Goal: Feedback & Contribution: Contribute content

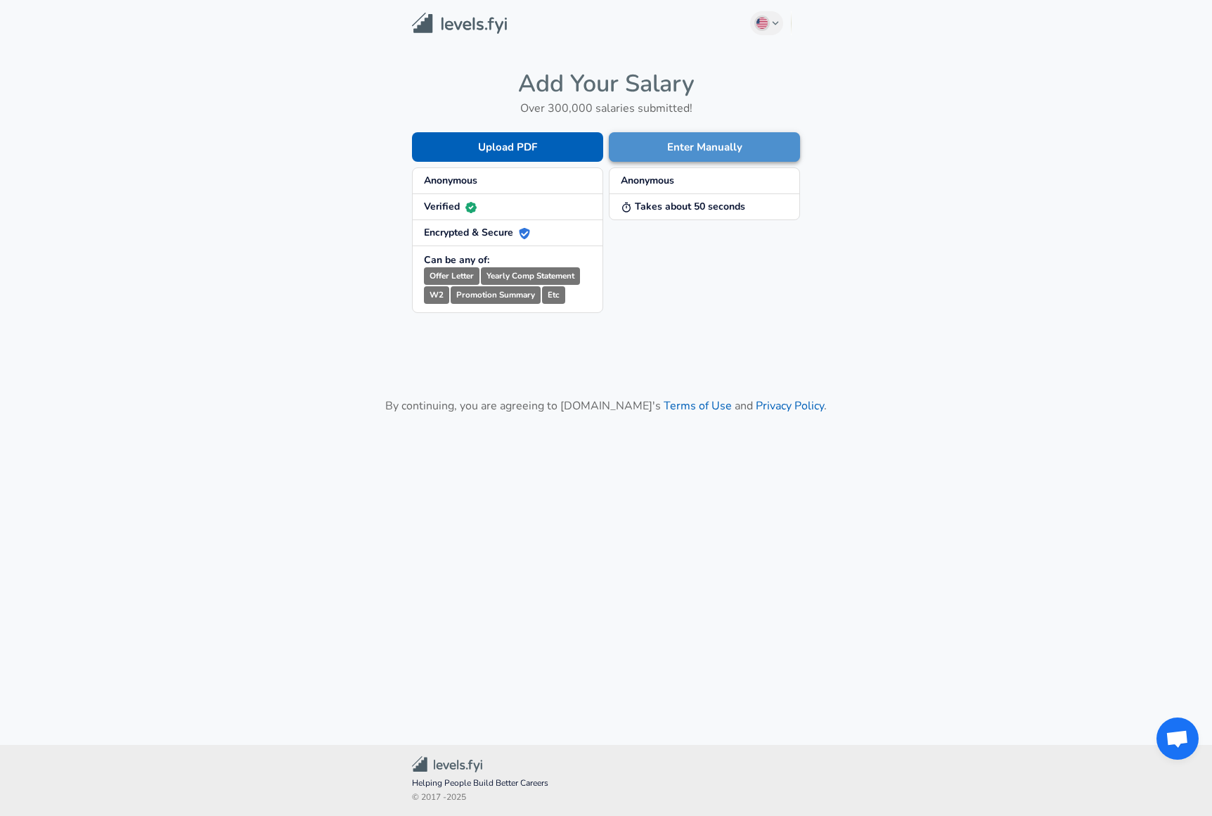
click at [706, 151] on button "Enter Manually" at bounding box center [704, 147] width 191 height 30
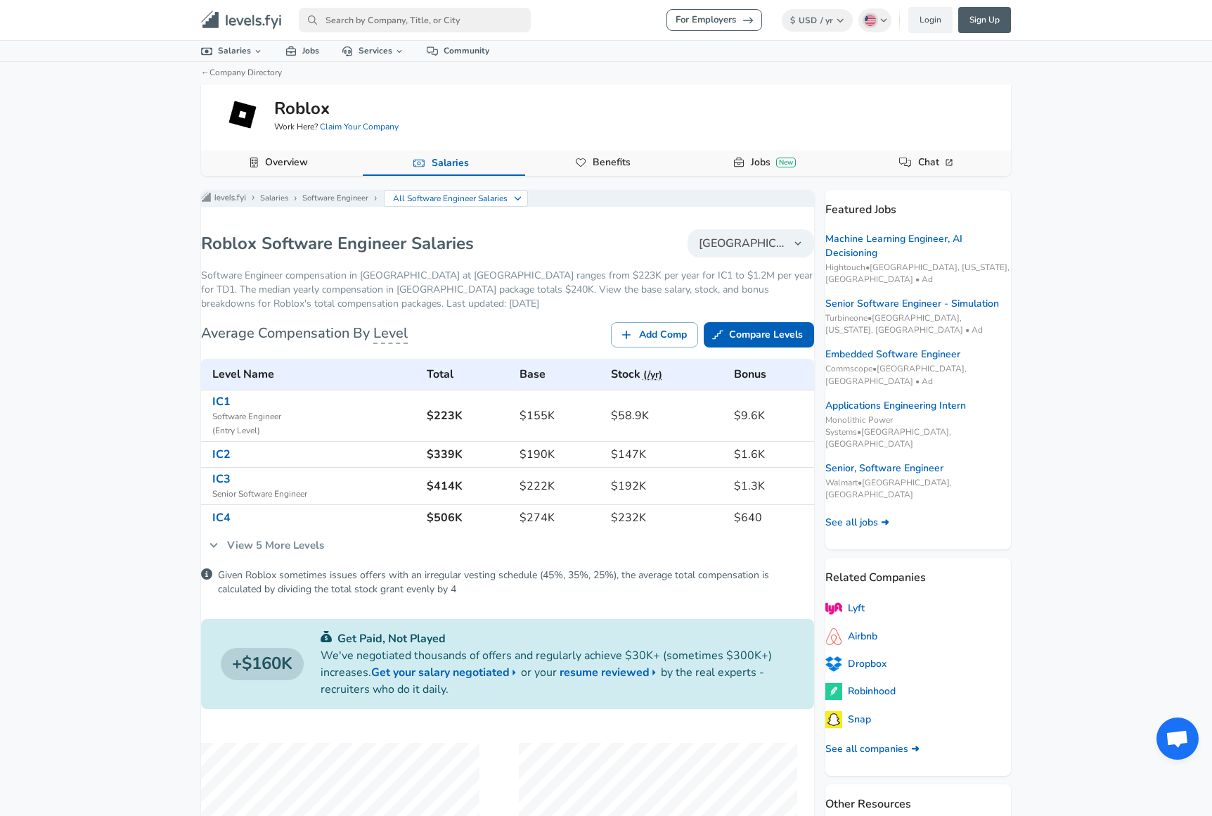
click at [925, 6] on nav "For Employers $ USD / yr Change English (US) Change Login Sign Up All Data By L…" at bounding box center [606, 20] width 844 height 29
click at [925, 13] on link "Login" at bounding box center [931, 20] width 44 height 26
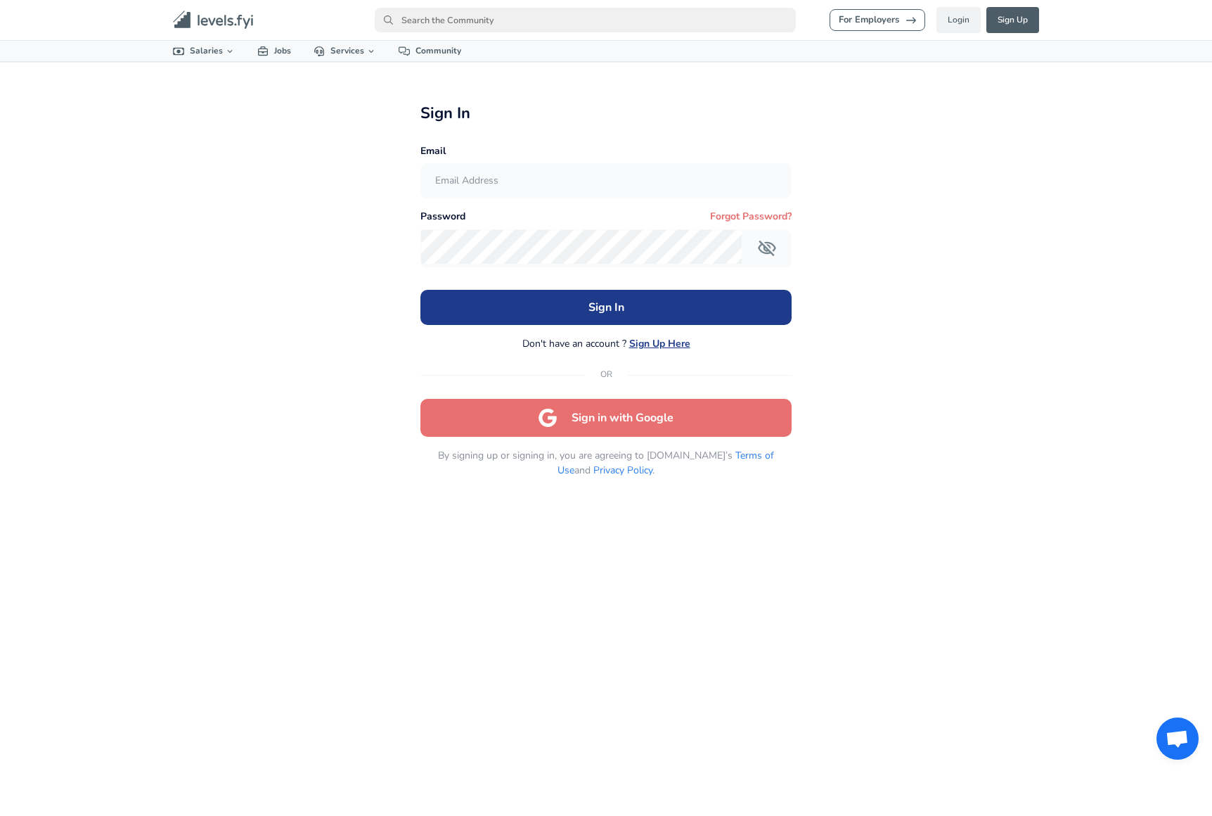
click at [656, 418] on button "Sign in with Google" at bounding box center [607, 418] width 372 height 38
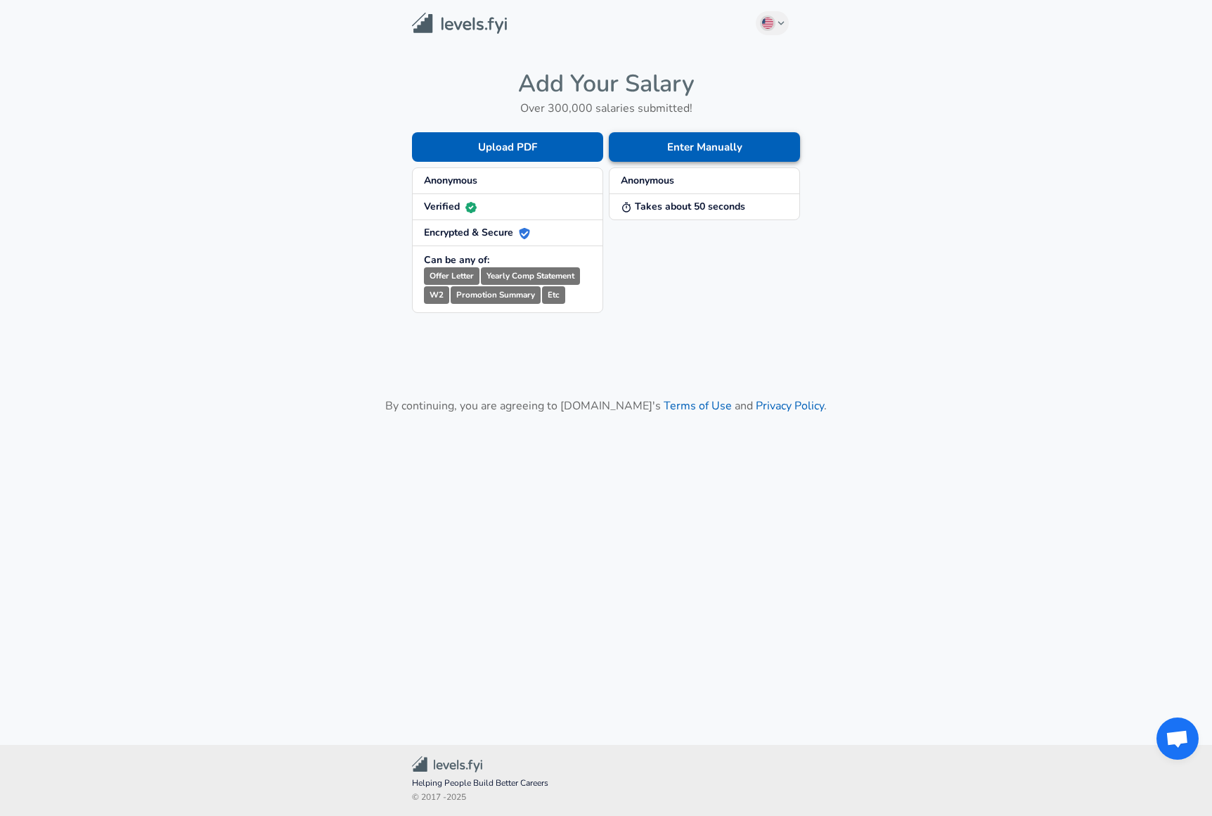
click at [703, 146] on button "Enter Manually" at bounding box center [704, 147] width 191 height 30
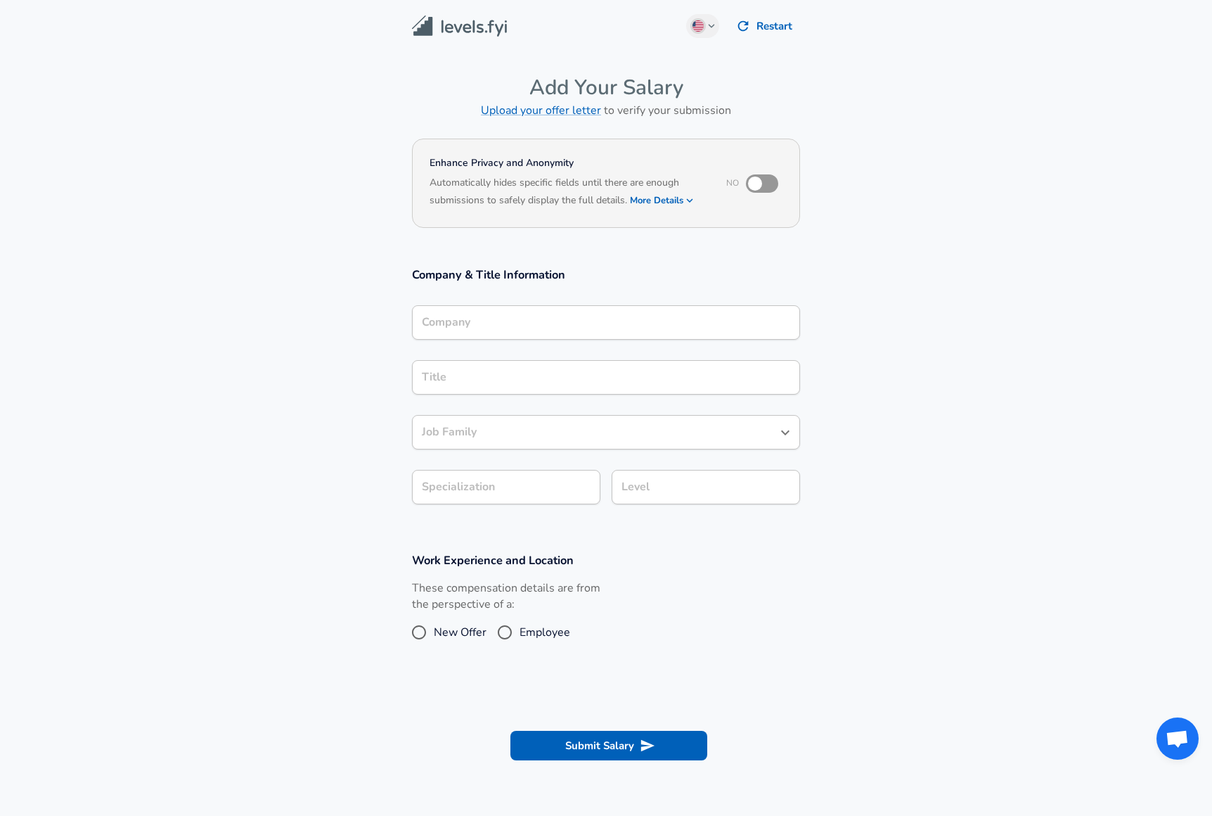
click at [570, 317] on input "Company" at bounding box center [606, 323] width 376 height 22
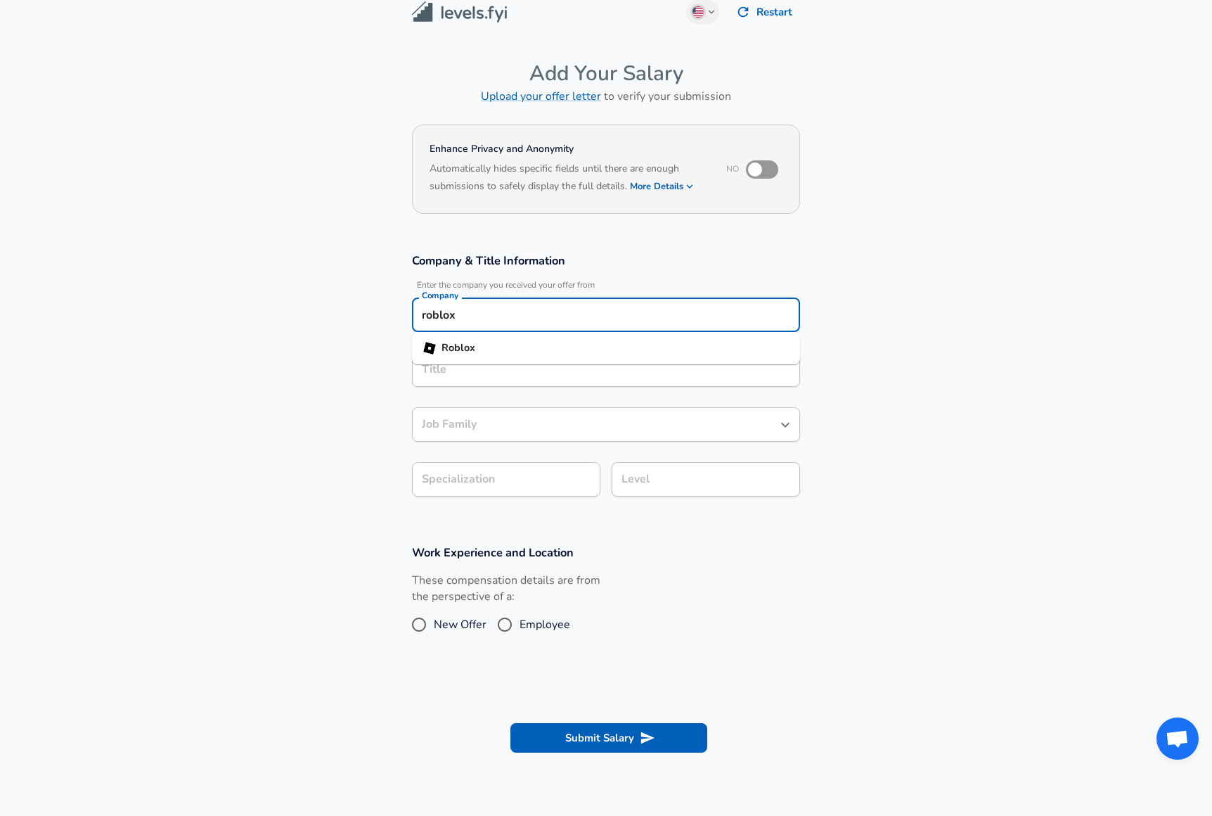
click at [497, 359] on ul "Roblox" at bounding box center [606, 348] width 388 height 32
click at [492, 347] on li "Roblox" at bounding box center [606, 348] width 388 height 21
type input "Roblox"
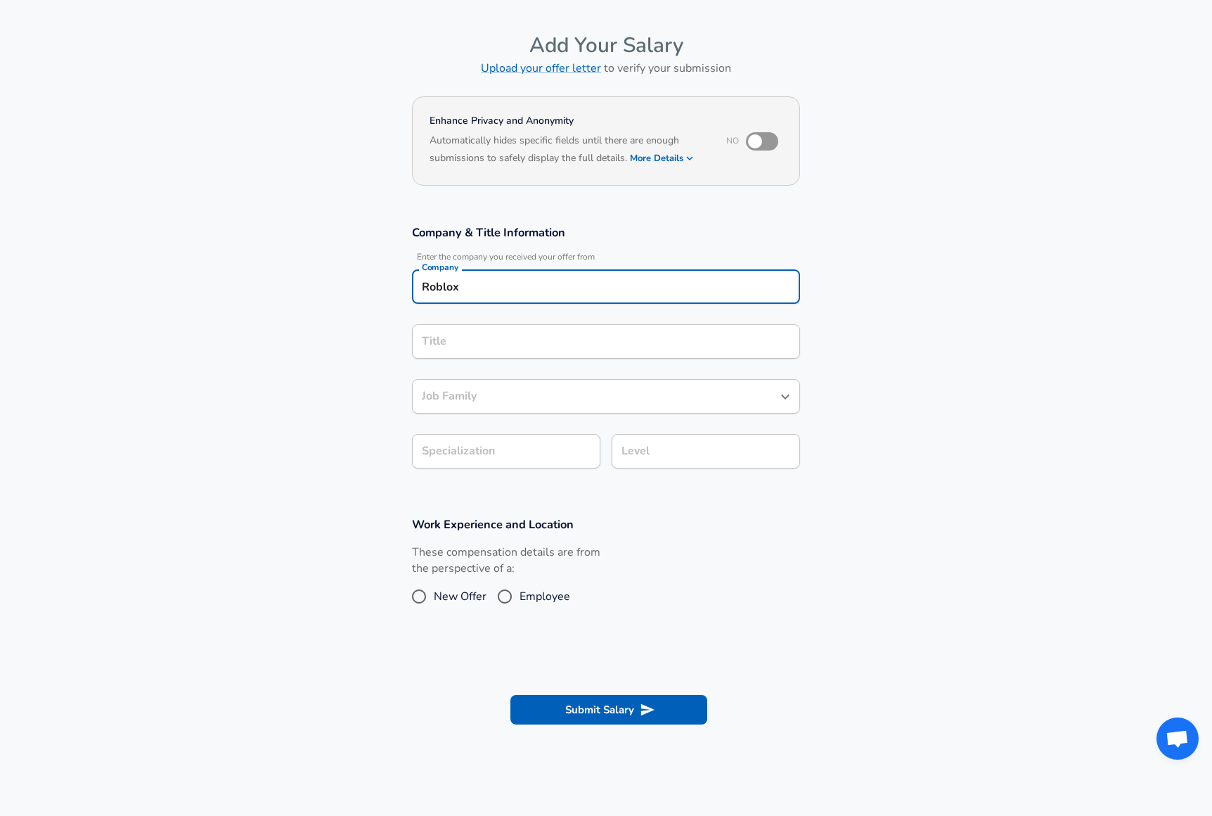
click at [482, 352] on input "Title" at bounding box center [606, 342] width 376 height 22
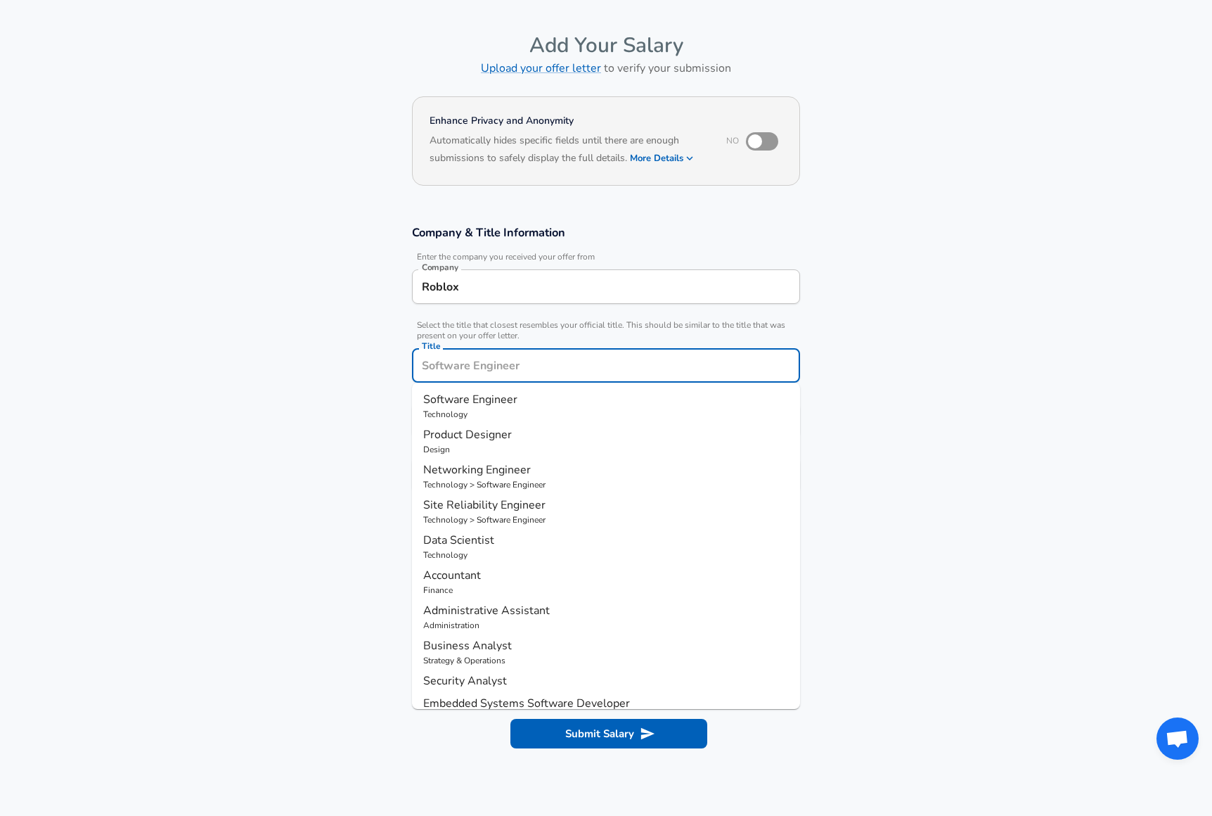
click at [471, 418] on p "Technology" at bounding box center [606, 414] width 366 height 13
type input "Software Engineer"
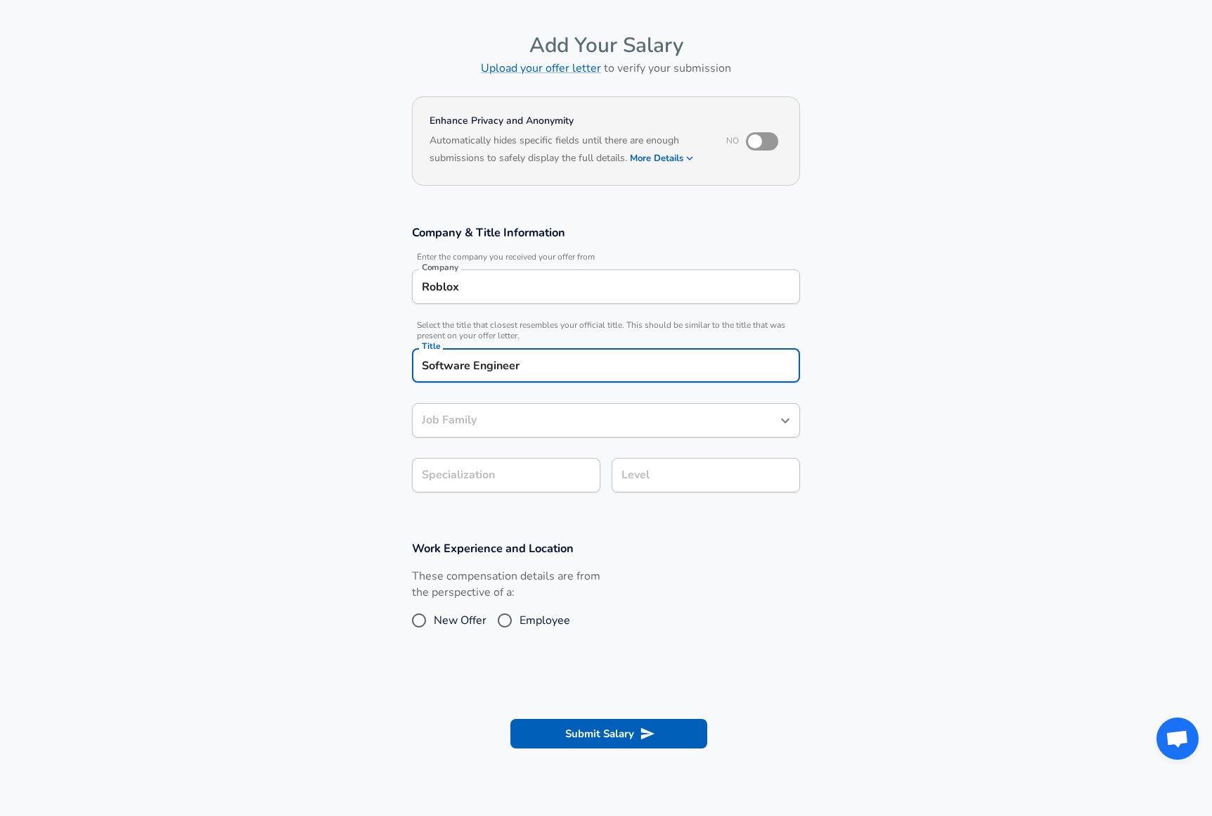
type input "Software Engineer"
click at [470, 423] on input "Software Engineer" at bounding box center [595, 420] width 354 height 22
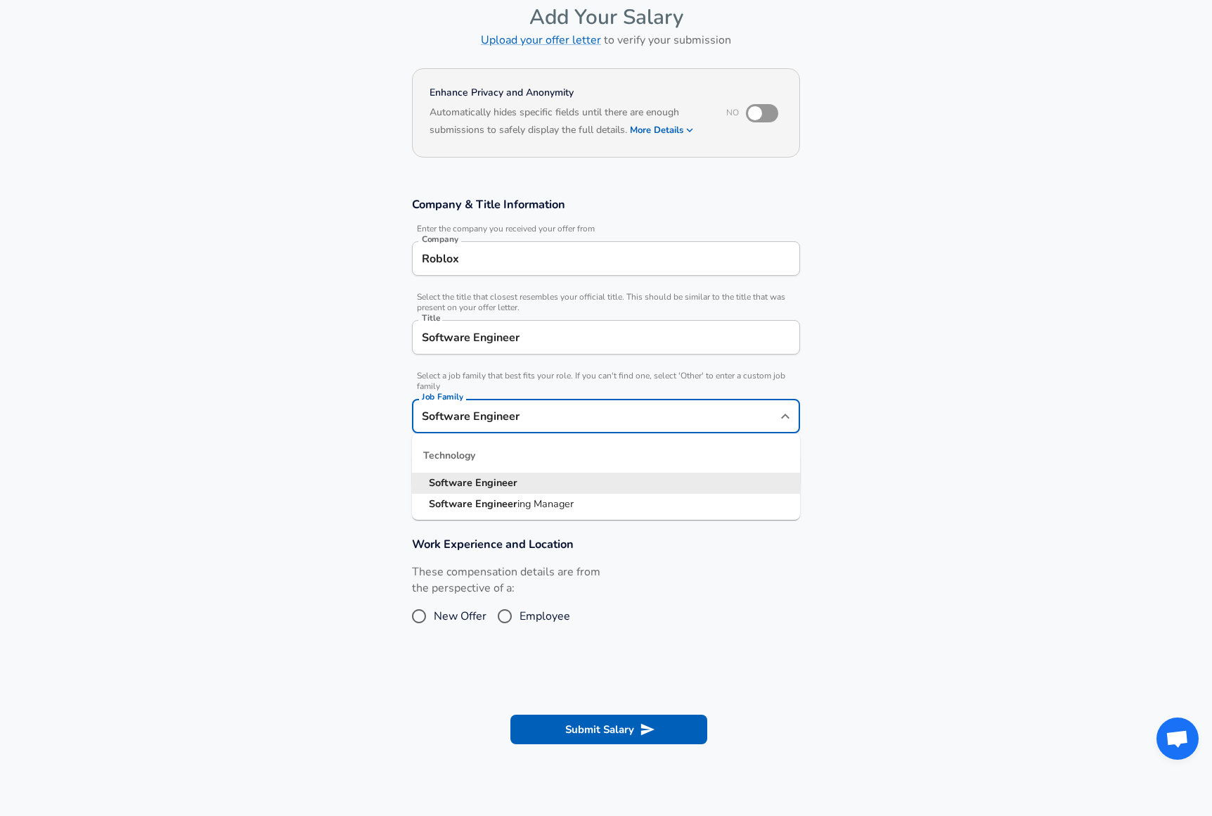
click at [471, 487] on strong "Software" at bounding box center [452, 482] width 46 height 14
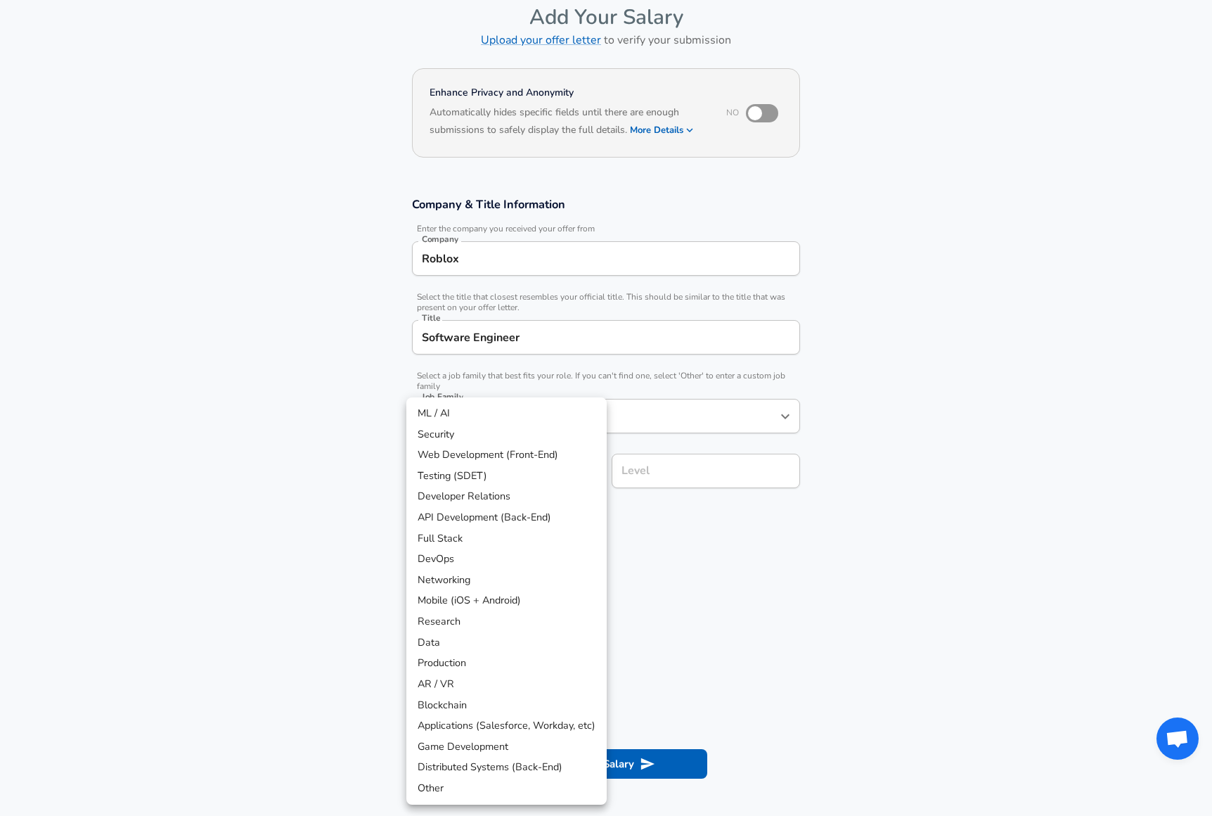
scroll to position [113, 0]
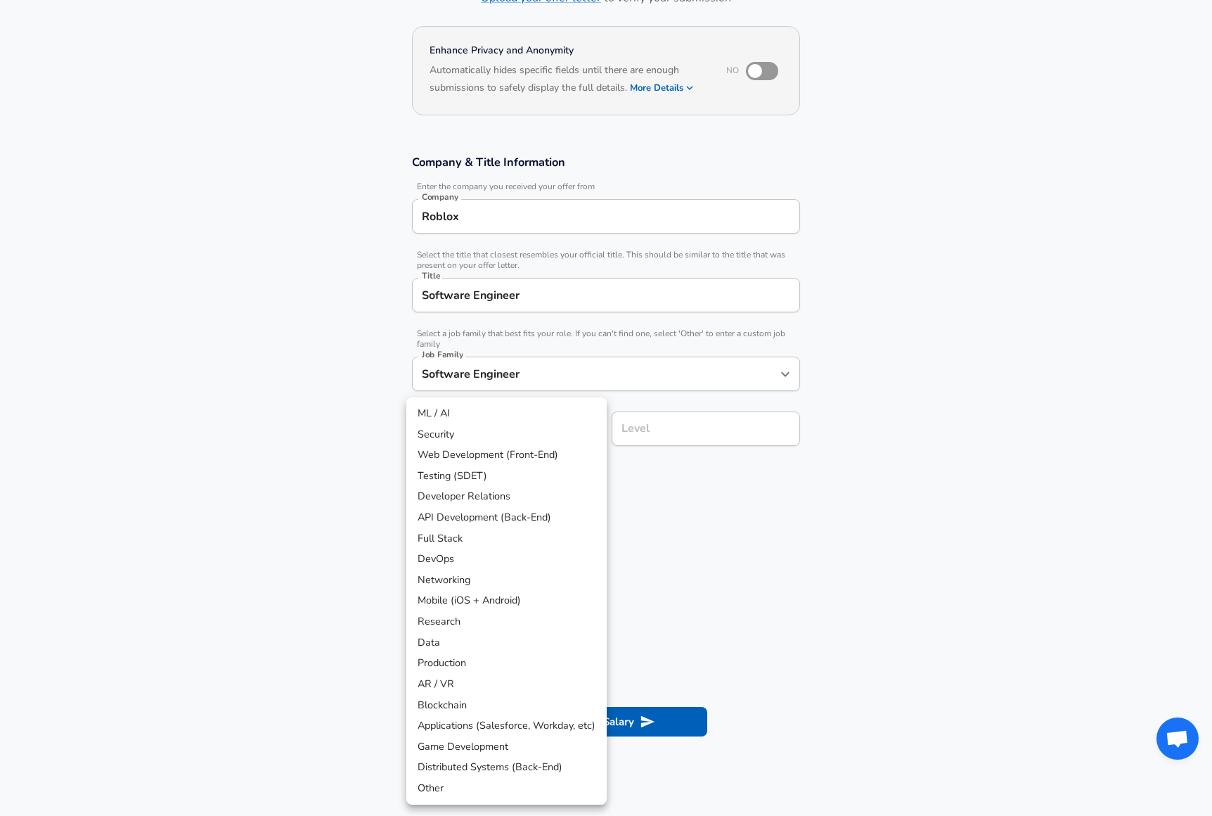
click at [472, 473] on body "English ([GEOGRAPHIC_DATA]) Change Restart Add Your Salary Upload your offer le…" at bounding box center [606, 295] width 1212 height 816
click at [473, 535] on li "Full Stack" at bounding box center [507, 538] width 200 height 21
type input "Full Stack"
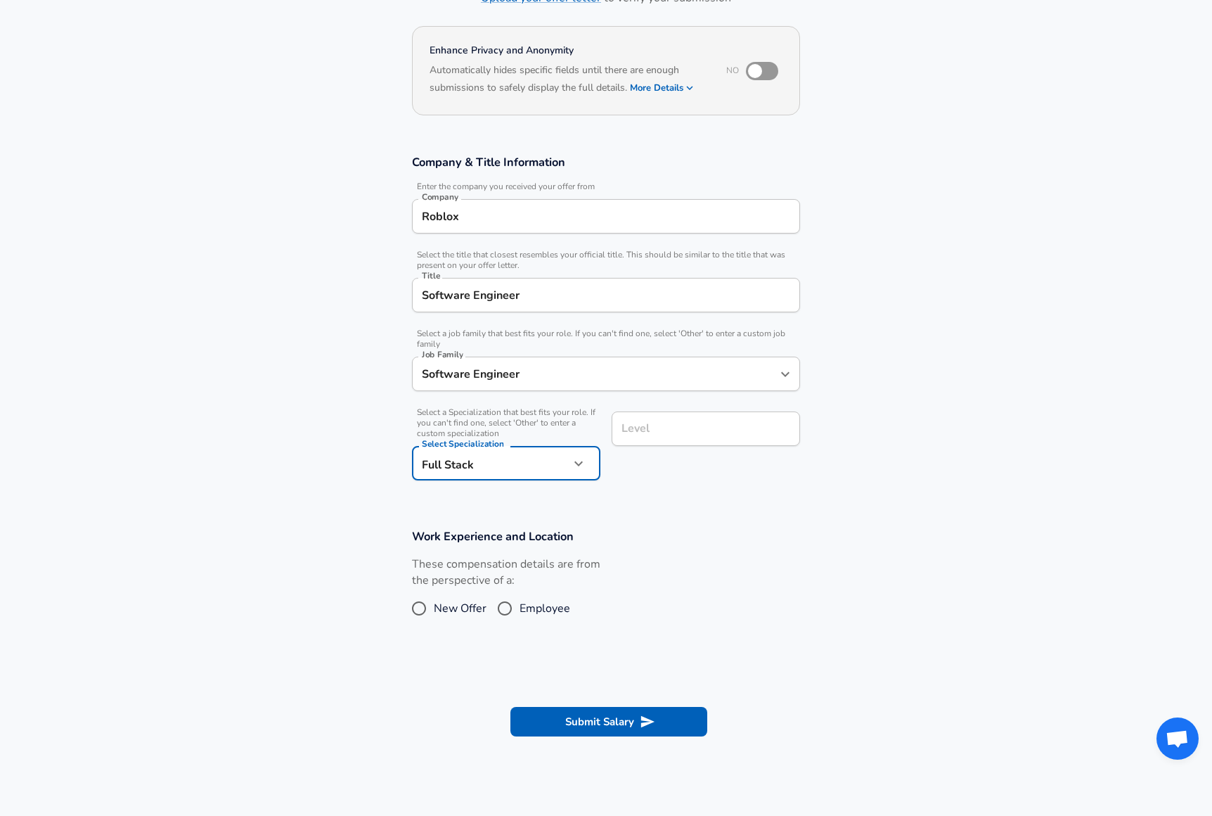
click at [656, 440] on div "Level" at bounding box center [706, 428] width 188 height 34
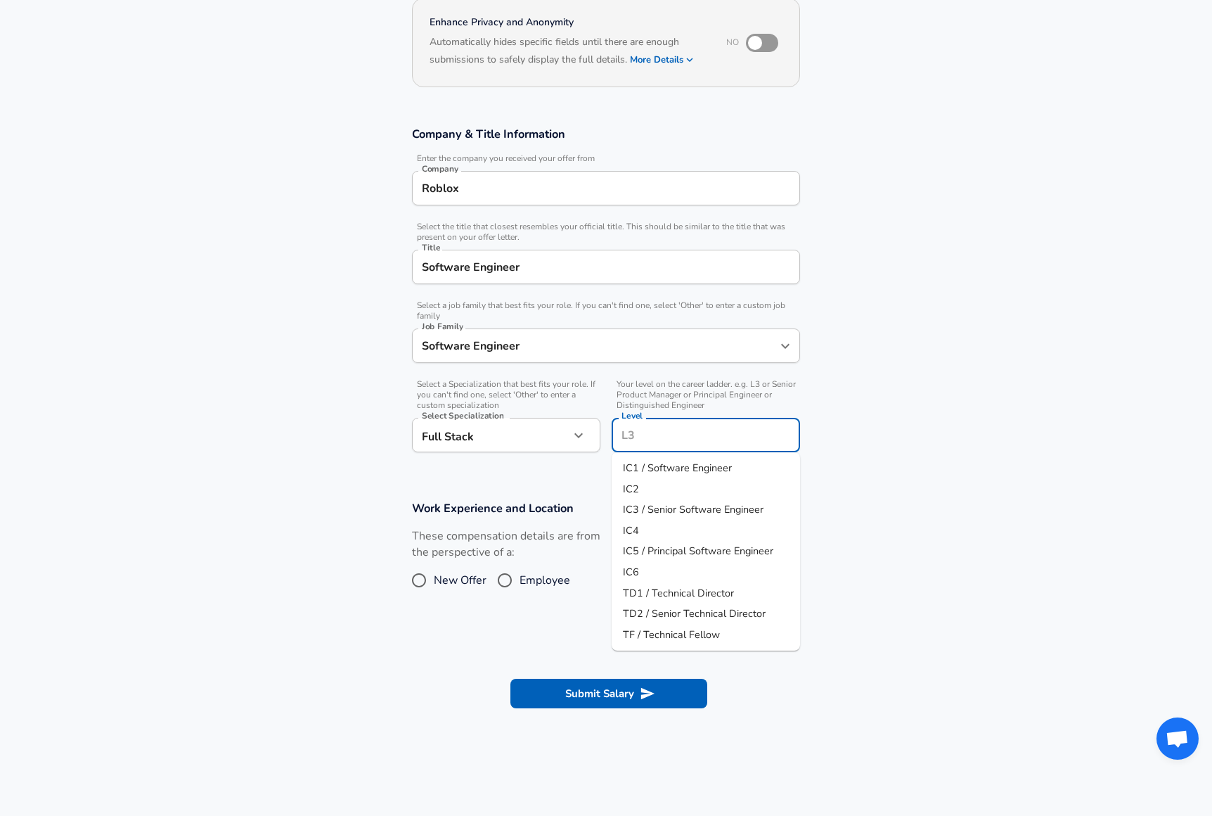
click at [663, 499] on li "IC3 / Senior Software Engineer" at bounding box center [706, 509] width 188 height 21
type input "IC3 / Senior Software Engineer"
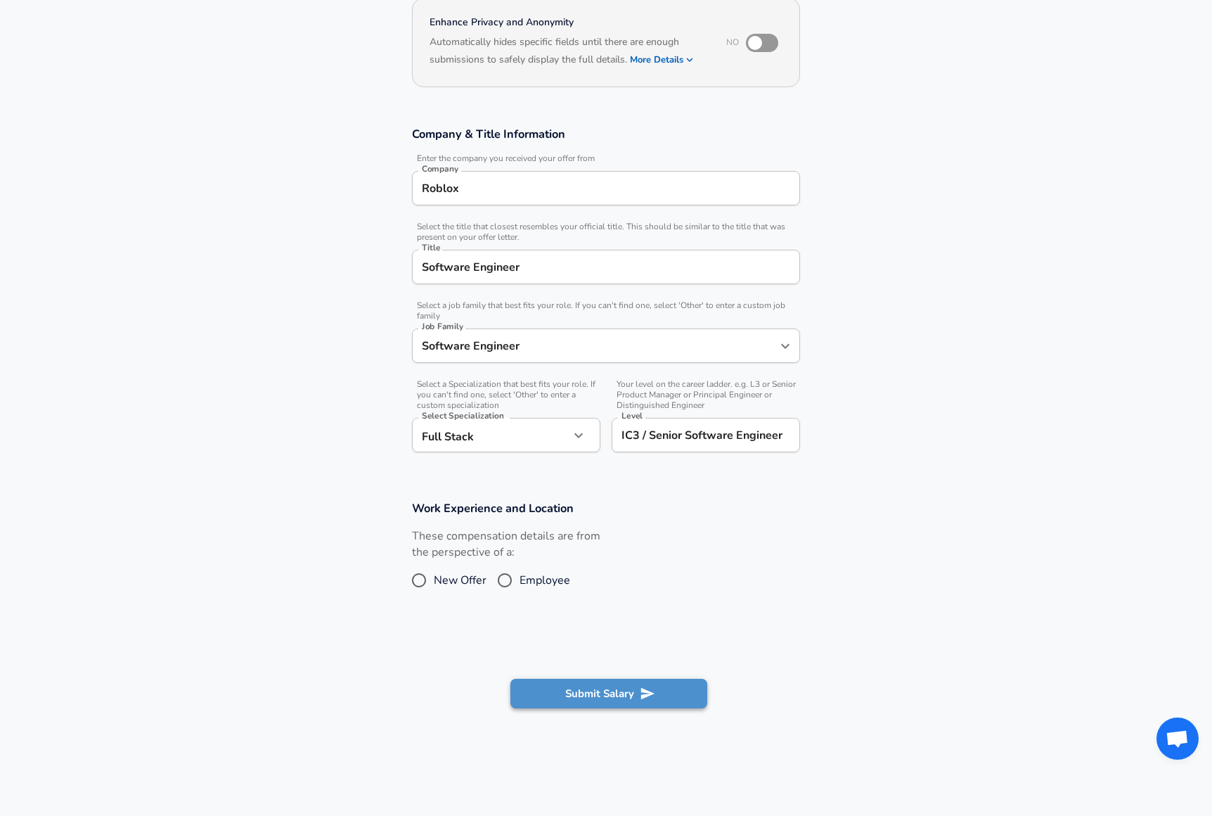
click at [624, 693] on button "Submit Salary" at bounding box center [609, 694] width 197 height 30
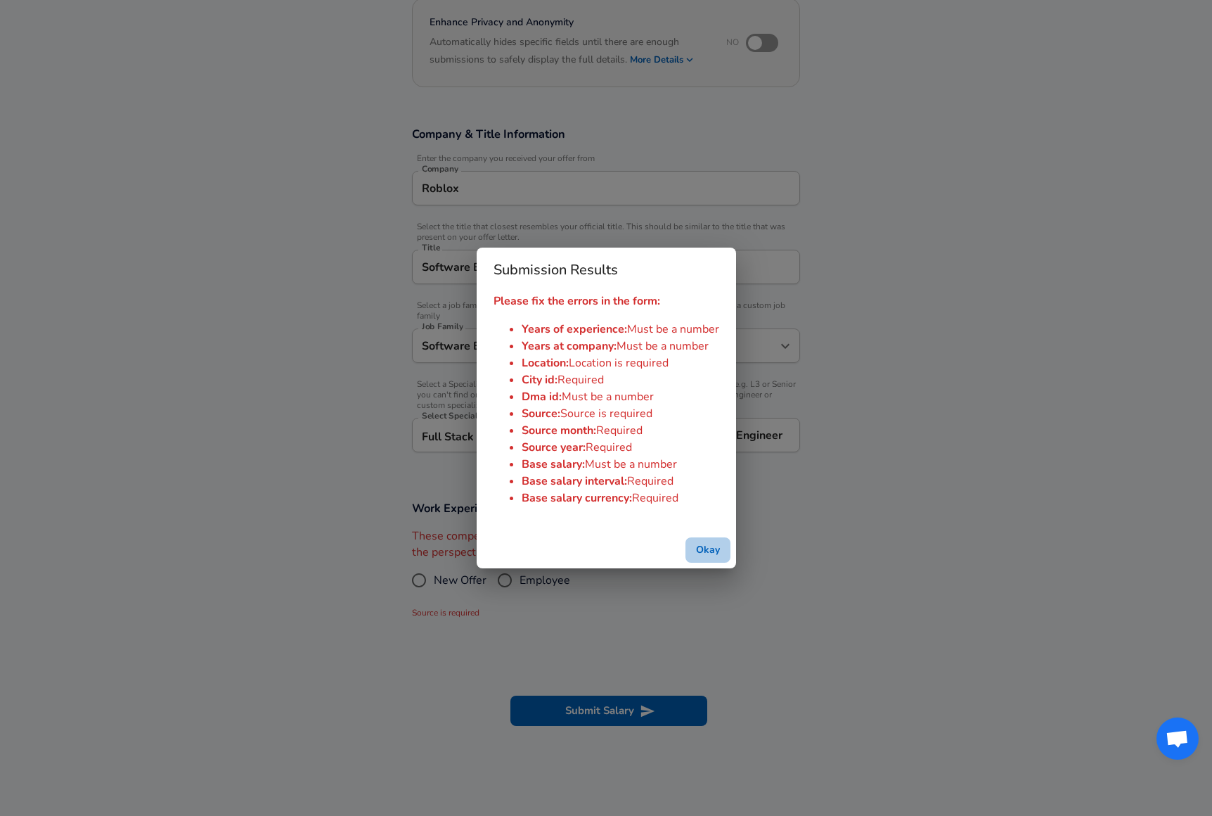
click at [701, 544] on button "Okay" at bounding box center [708, 550] width 45 height 26
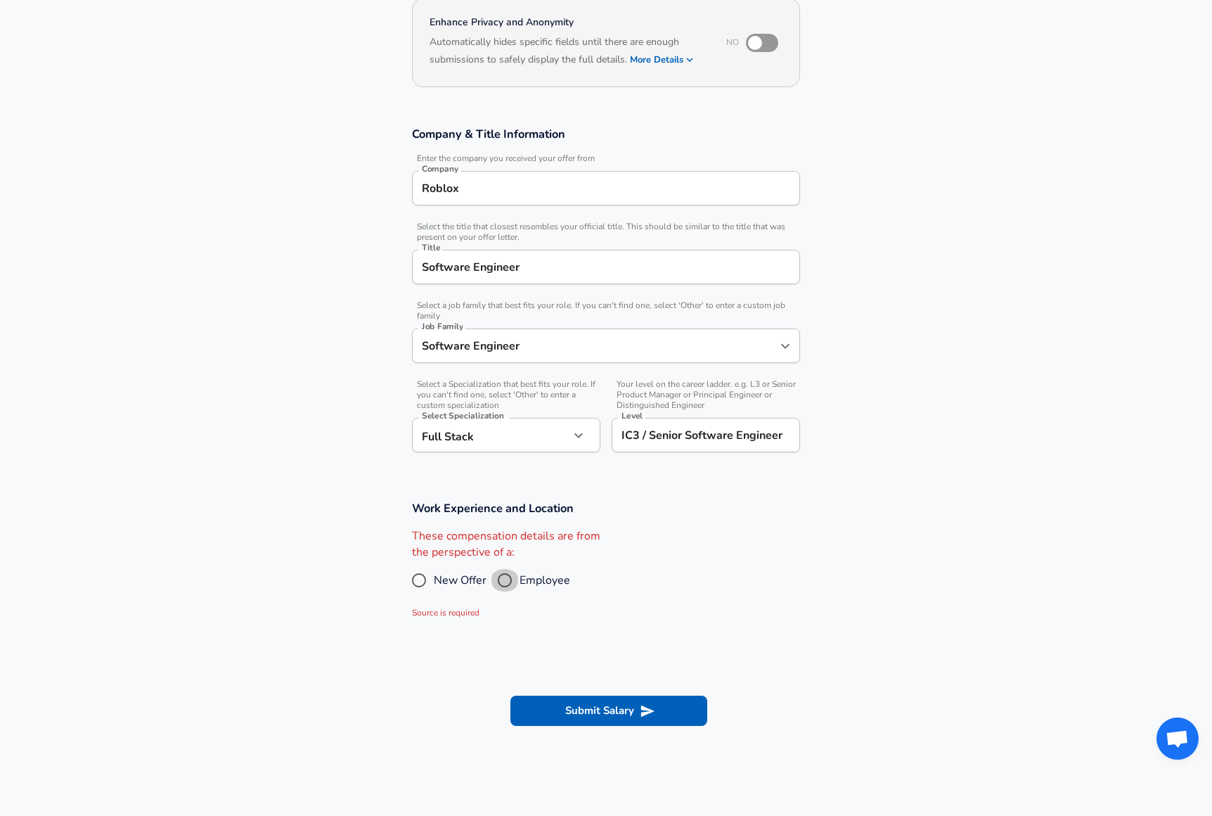
click at [516, 581] on input "Employee" at bounding box center [505, 580] width 30 height 23
radio input "true"
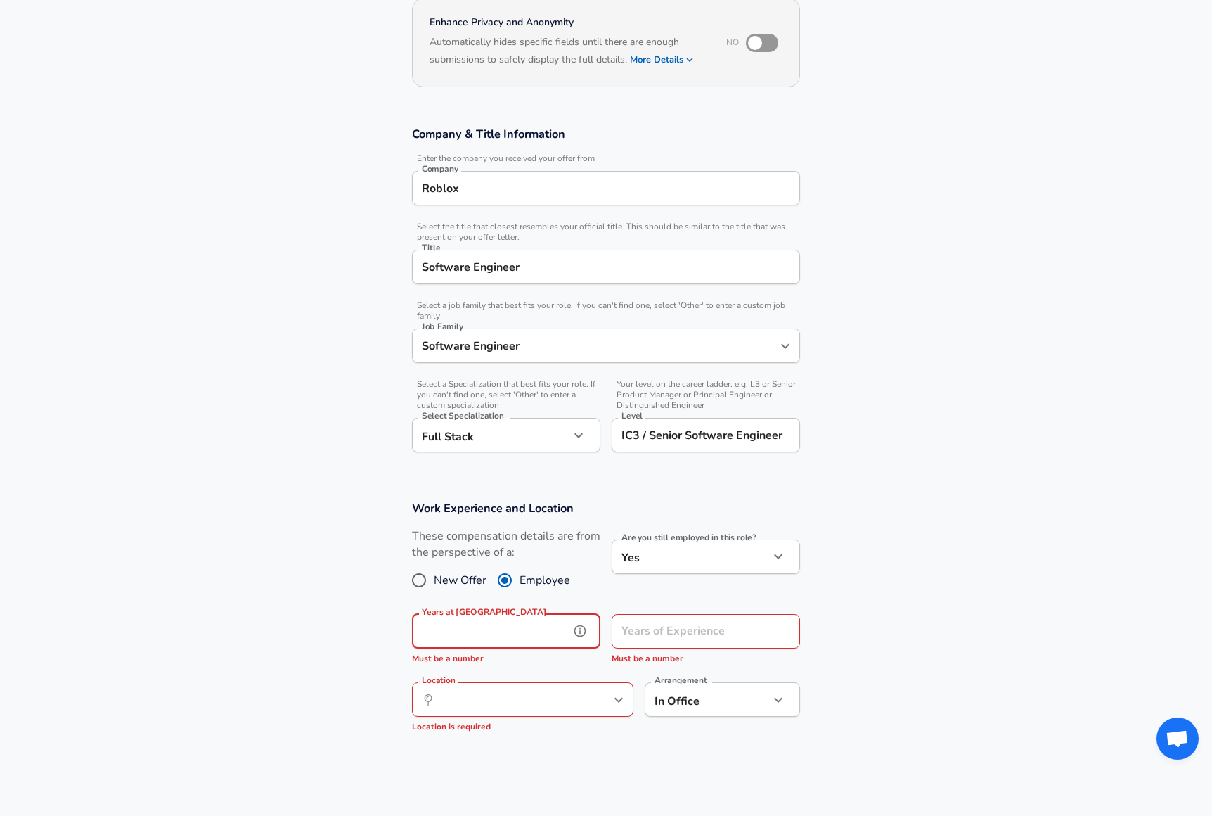
click at [521, 641] on input "Years at [GEOGRAPHIC_DATA]" at bounding box center [491, 631] width 158 height 34
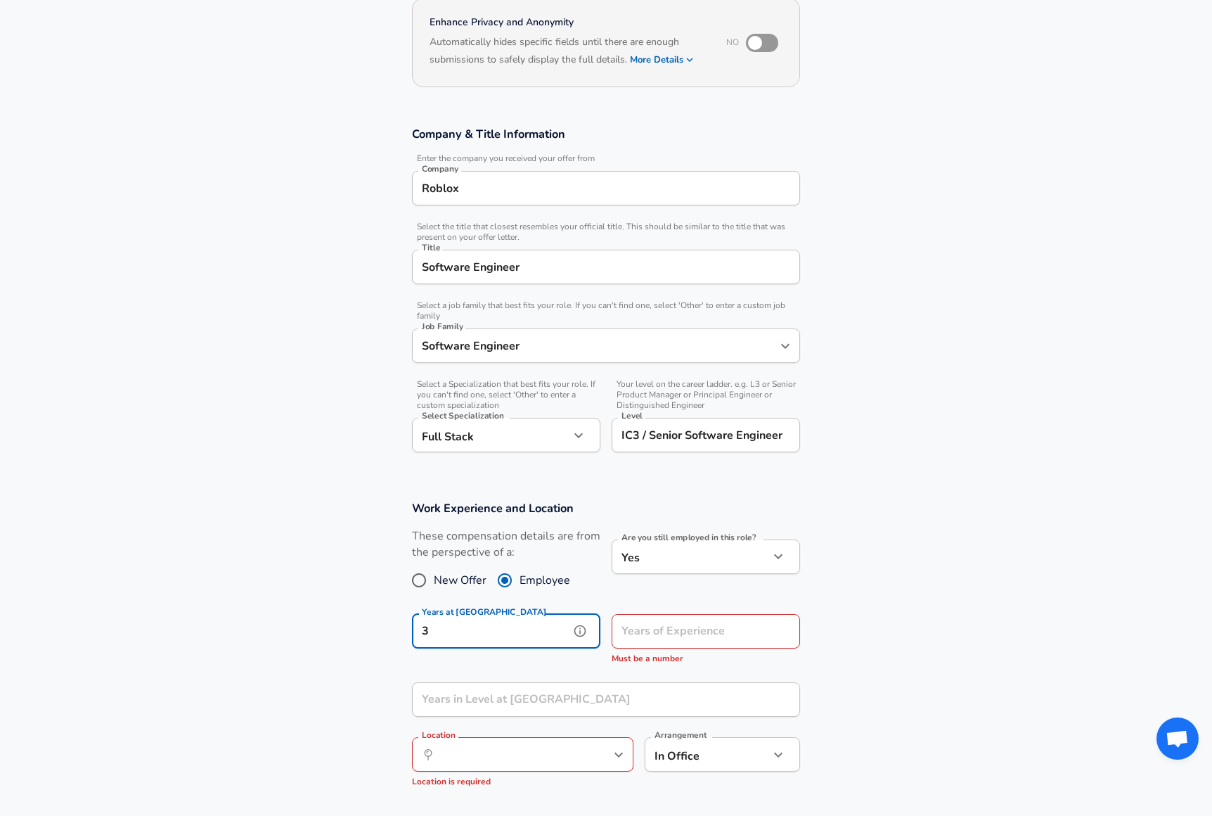
type input "3"
click at [667, 632] on input "Years of Experience" at bounding box center [691, 631] width 158 height 34
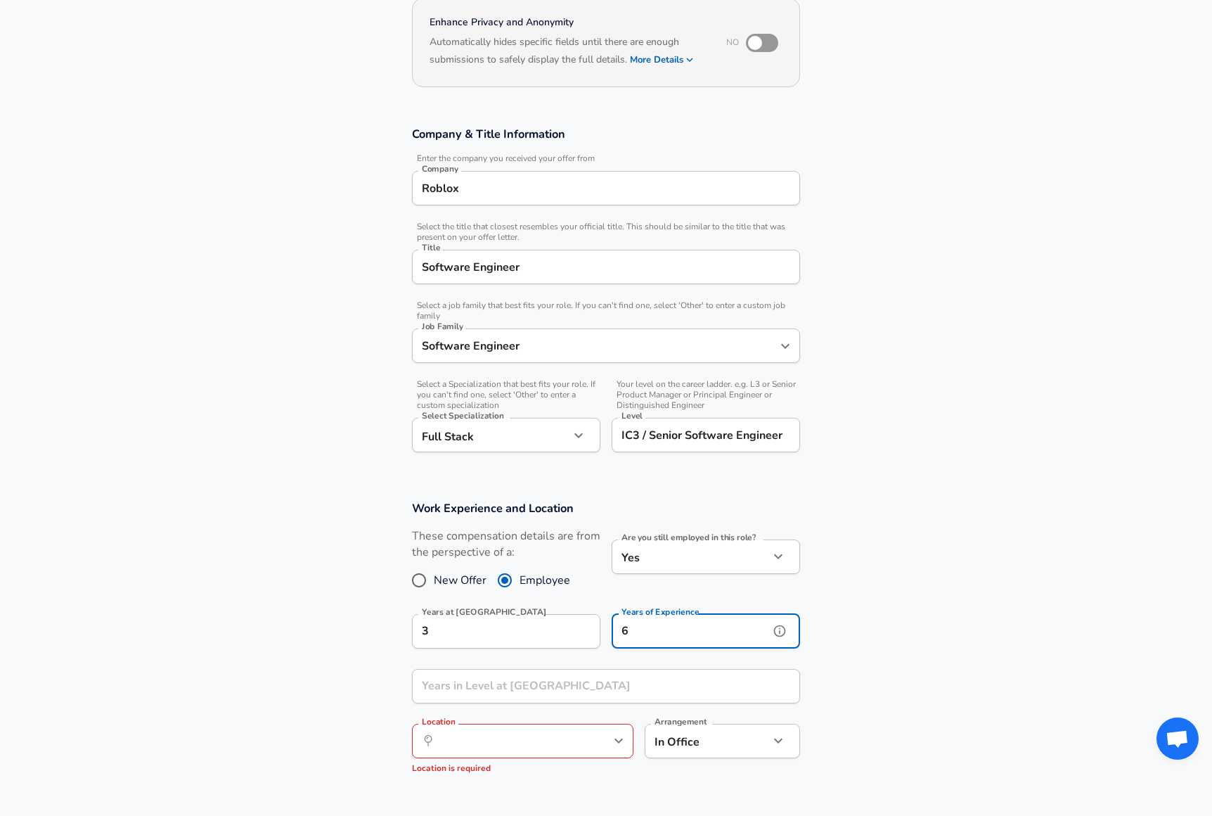
type input "6"
click at [499, 686] on input "Years in Level at [GEOGRAPHIC_DATA]" at bounding box center [590, 686] width 357 height 34
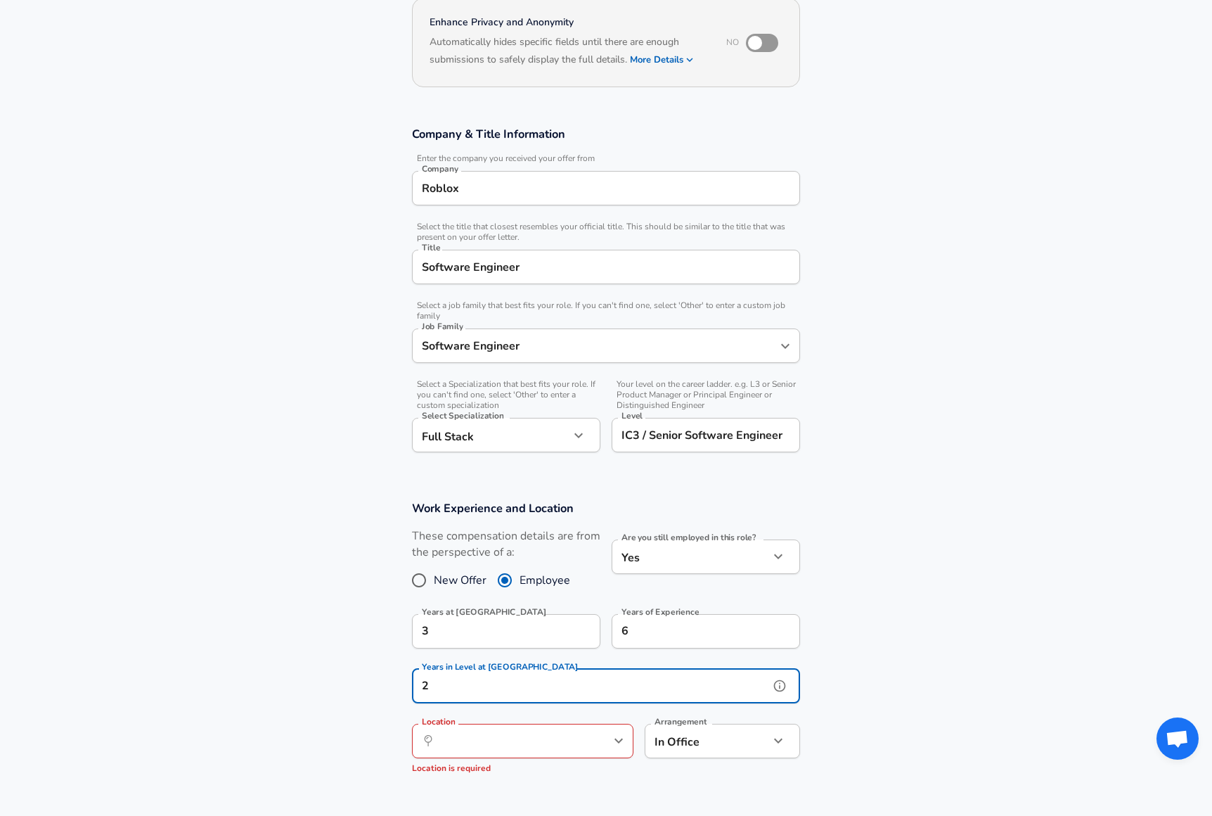
type input "2"
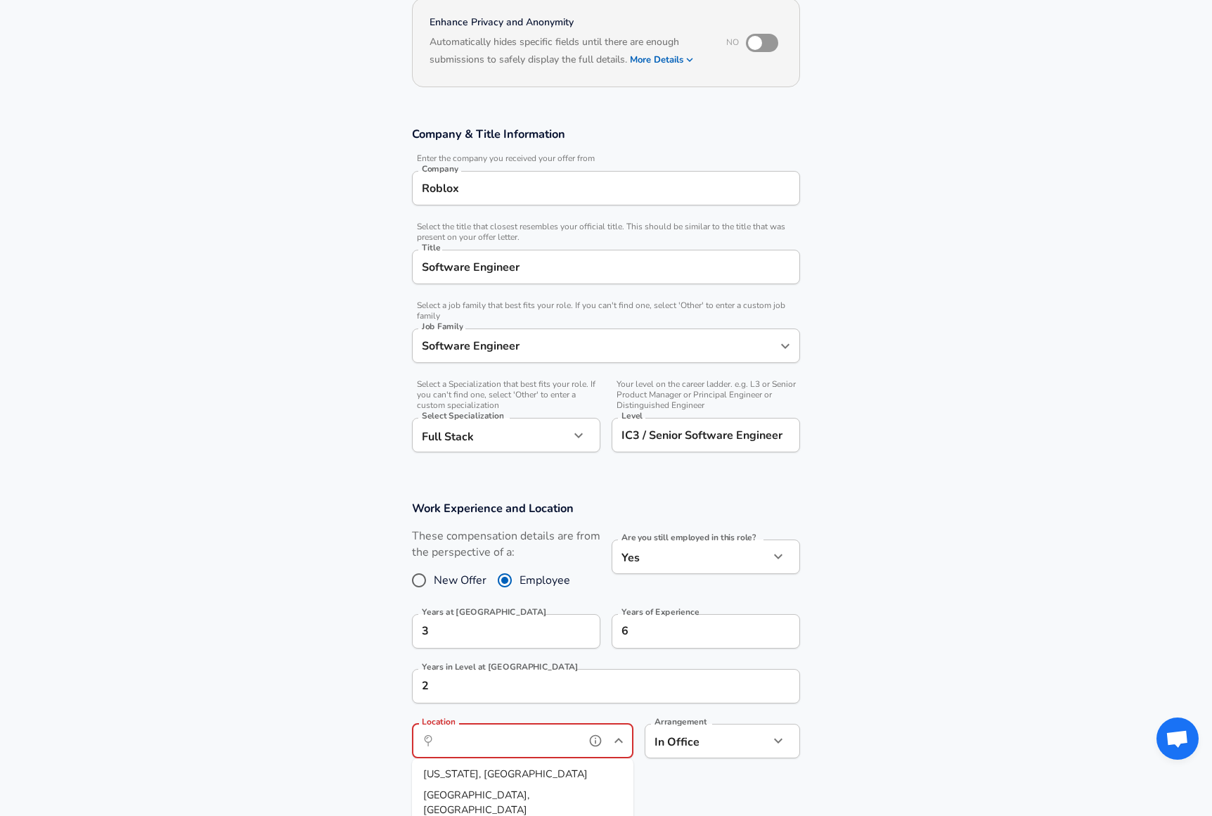
click at [522, 730] on input "Location" at bounding box center [507, 741] width 144 height 22
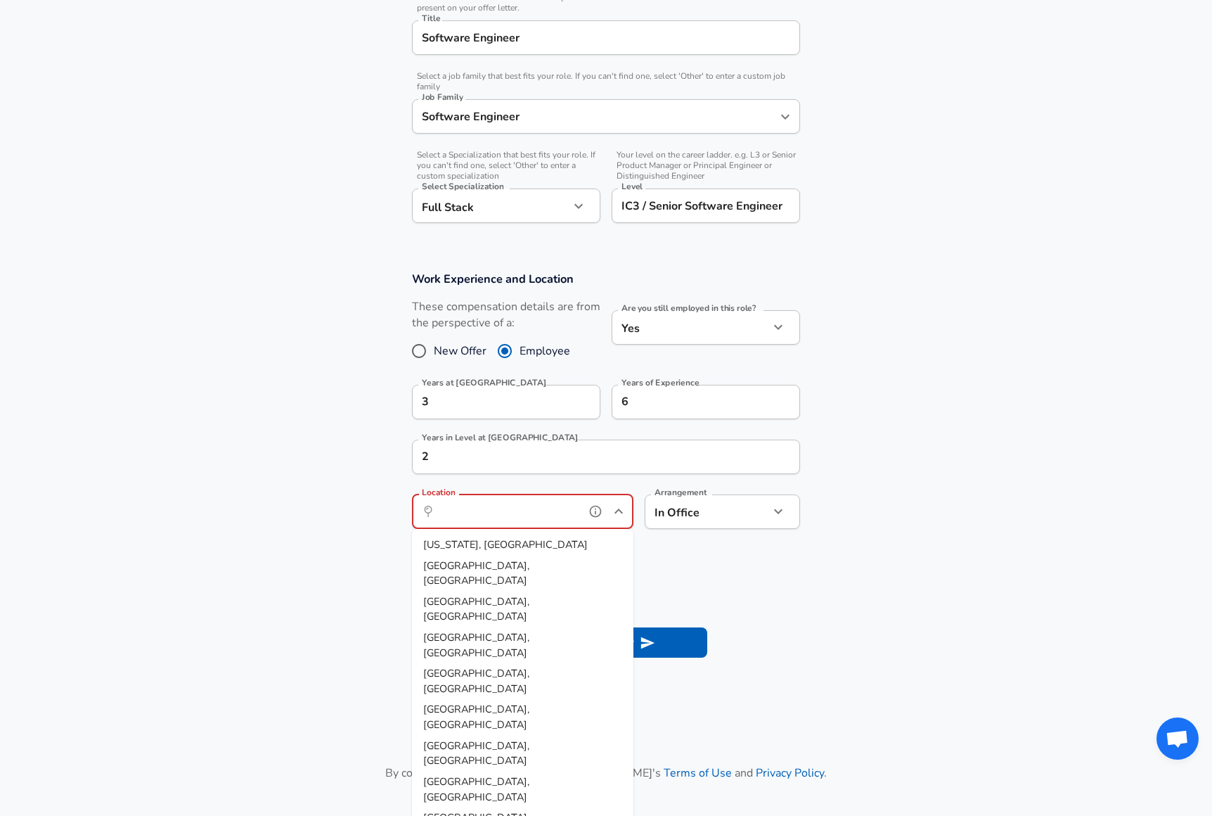
scroll to position [369, 0]
type input "[GEOGRAPHIC_DATA], [GEOGRAPHIC_DATA]"
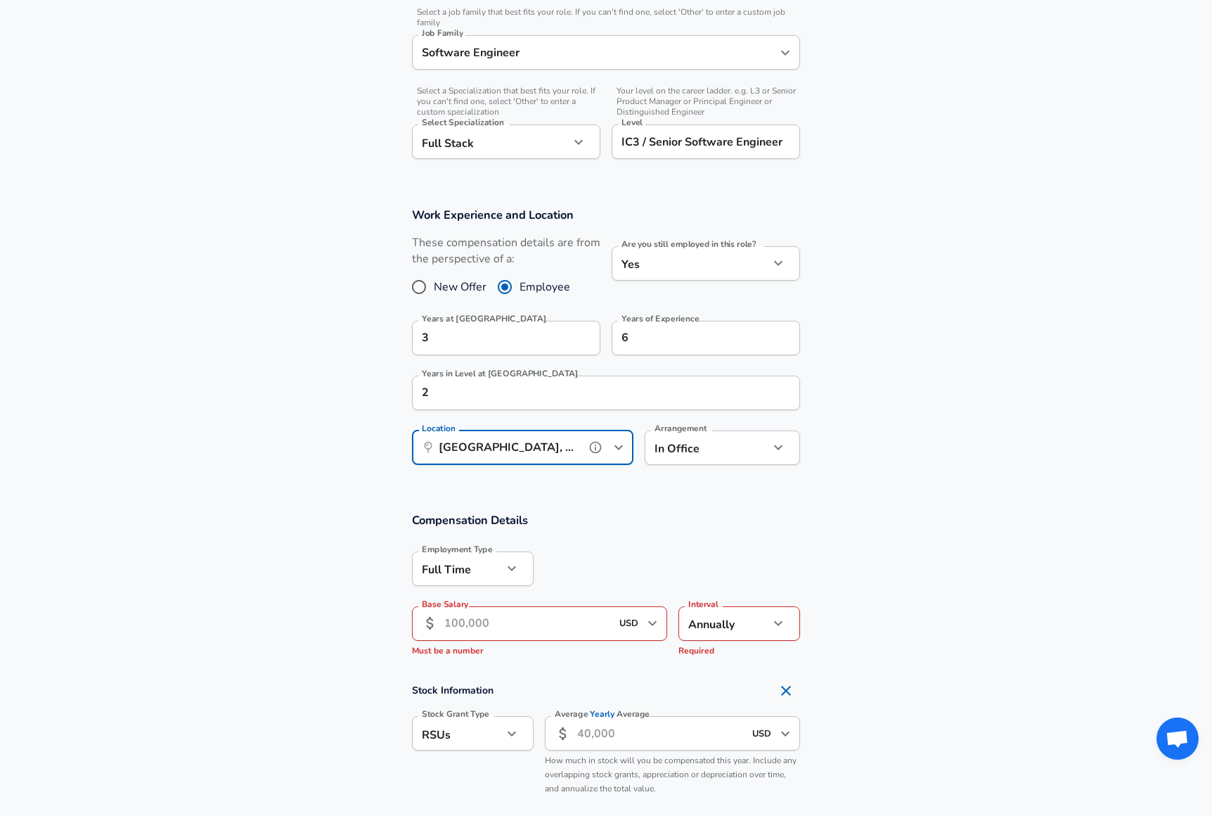
scroll to position [435, 0]
click at [575, 627] on input "Base Salary" at bounding box center [527, 622] width 167 height 34
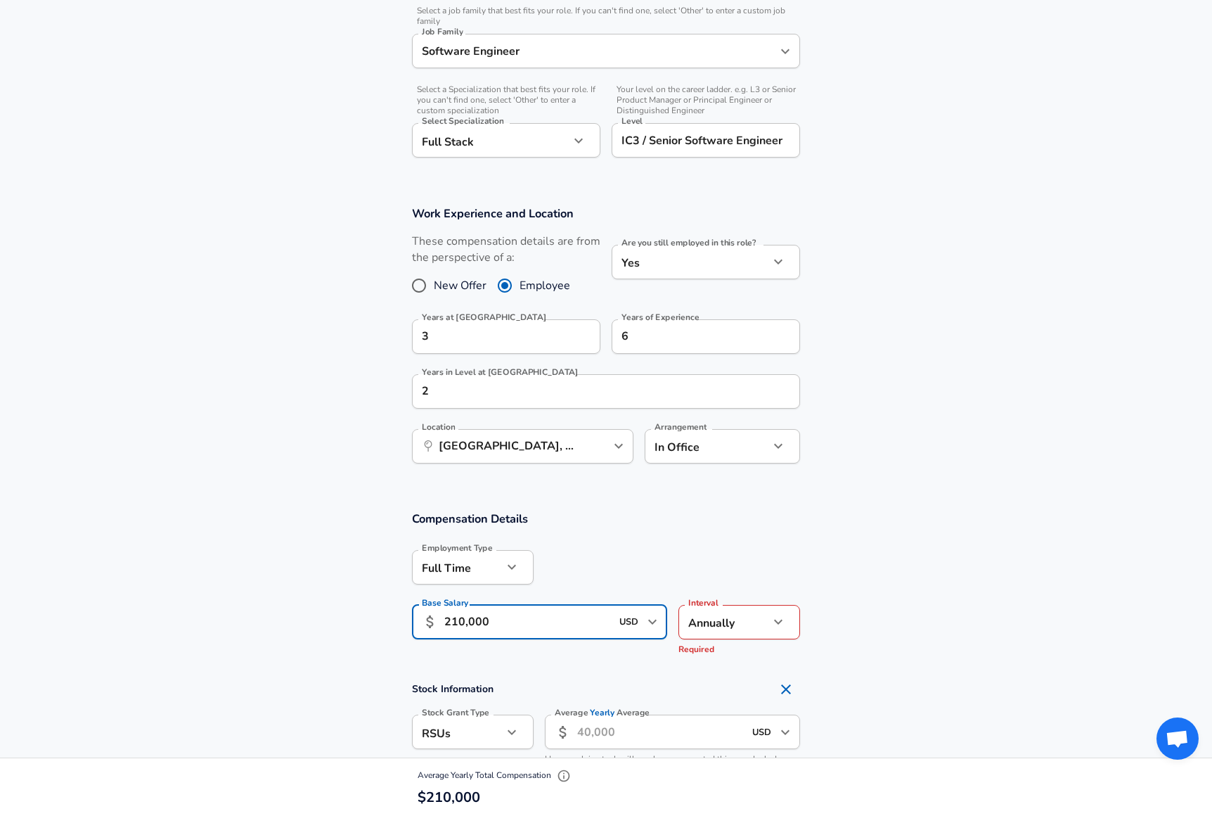
scroll to position [574, 0]
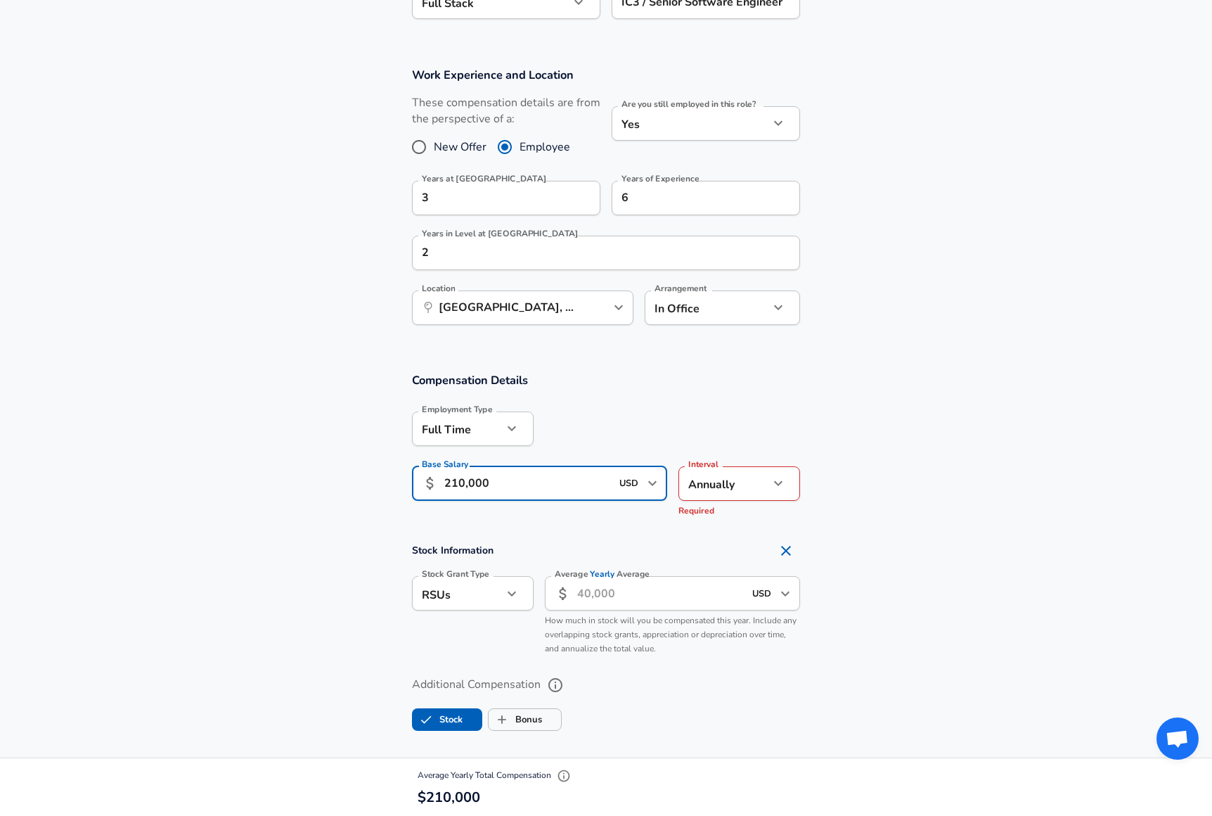
type input "210,000"
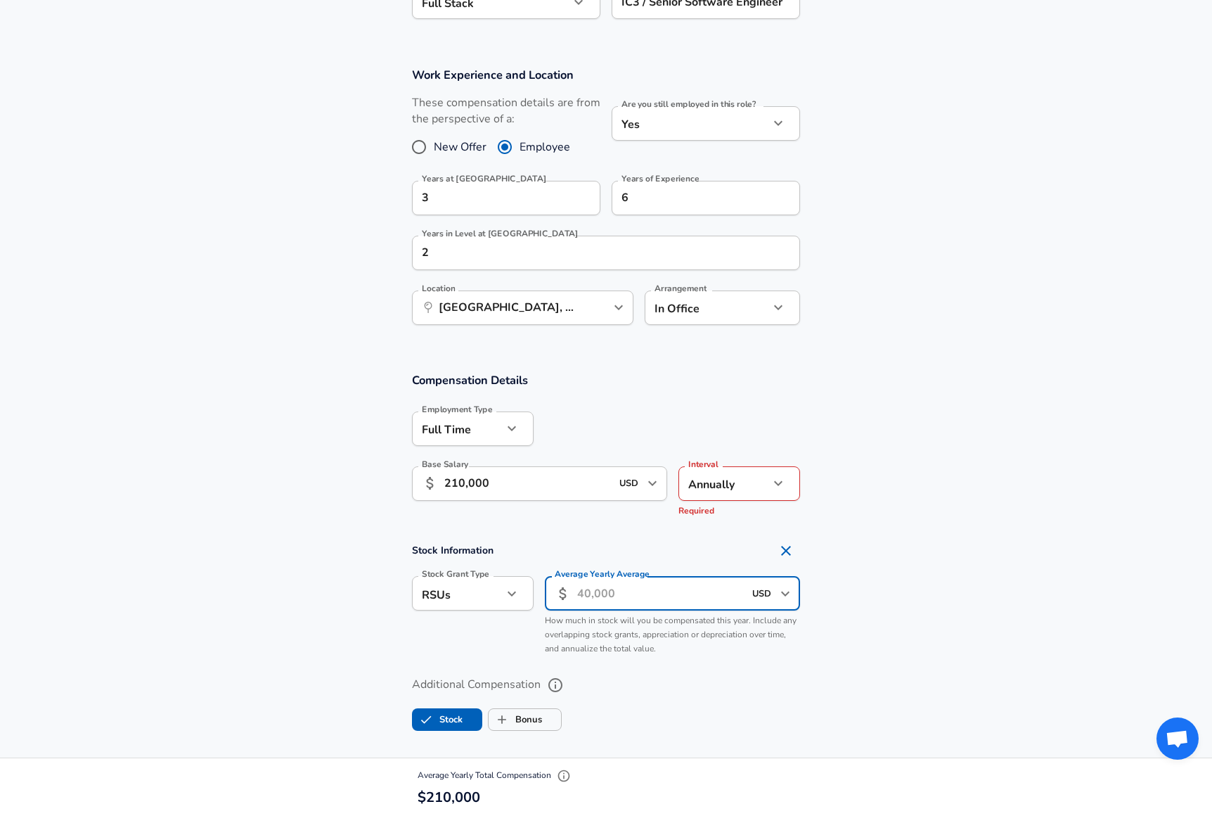
click at [632, 606] on input "Average Yearly Average" at bounding box center [660, 593] width 167 height 34
type input "1"
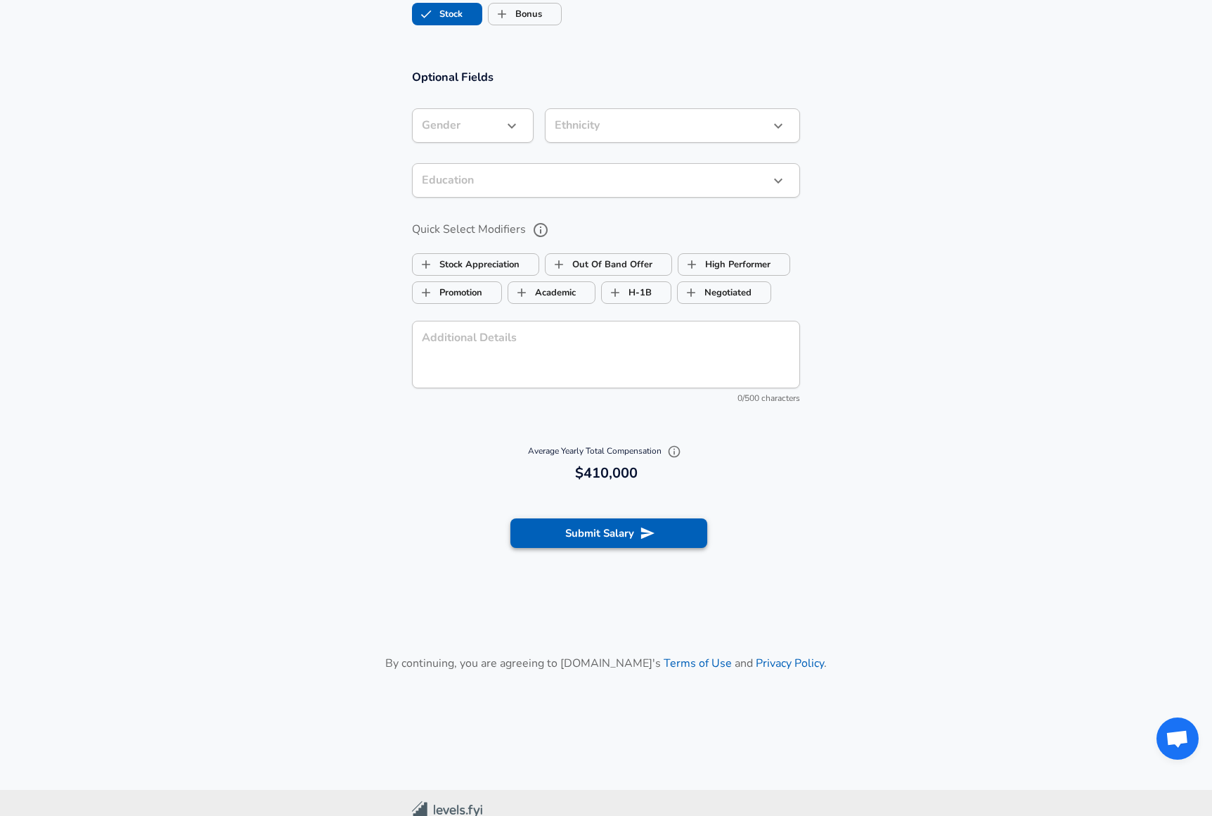
type input "200,000"
click at [631, 536] on button "Submit Salary" at bounding box center [609, 533] width 197 height 30
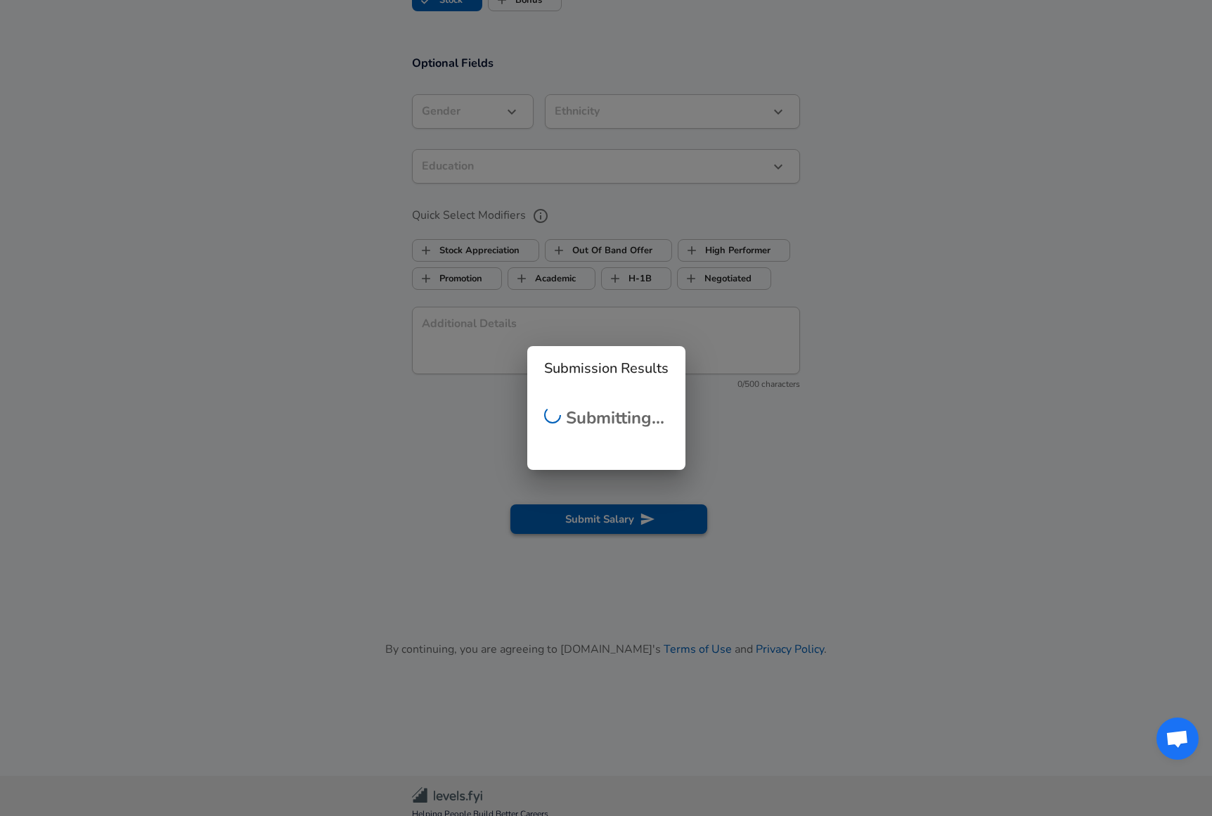
scroll to position [1265, 0]
